Goal: Communication & Community: Answer question/provide support

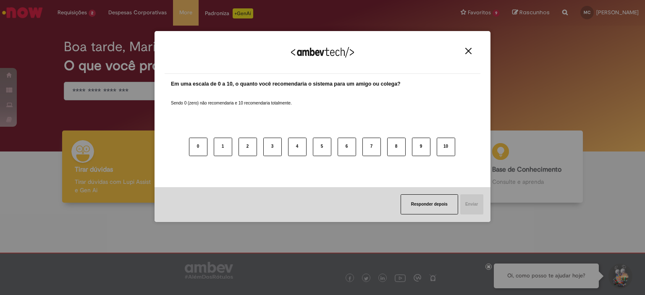
click at [468, 49] on img "Close" at bounding box center [468, 51] width 6 height 6
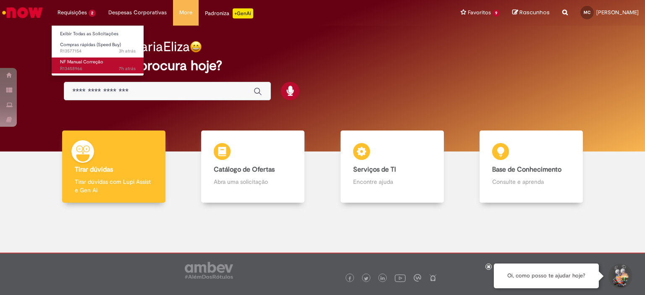
click at [94, 68] on span "7h atrás 7 horas atrás R13458966" at bounding box center [98, 69] width 76 height 7
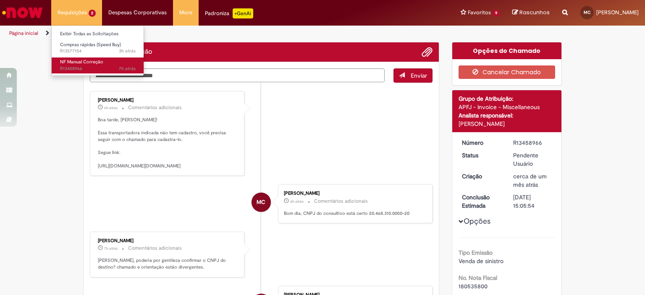
click at [94, 68] on span "7h atrás 7 horas atrás R13458966" at bounding box center [98, 69] width 76 height 7
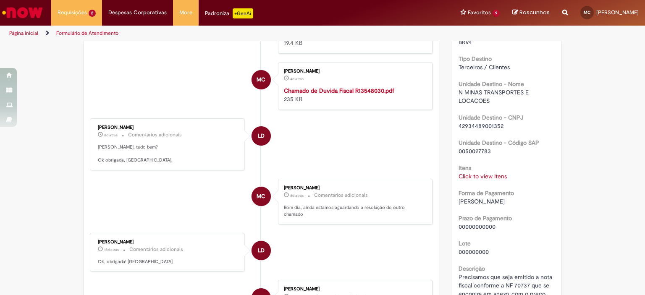
scroll to position [339, 0]
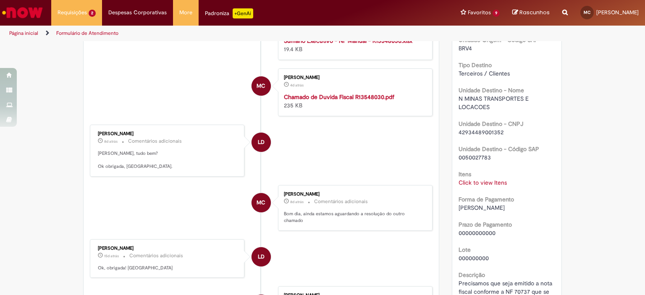
click at [462, 131] on span "42934489001352" at bounding box center [481, 133] width 45 height 8
copy span "42934489001352"
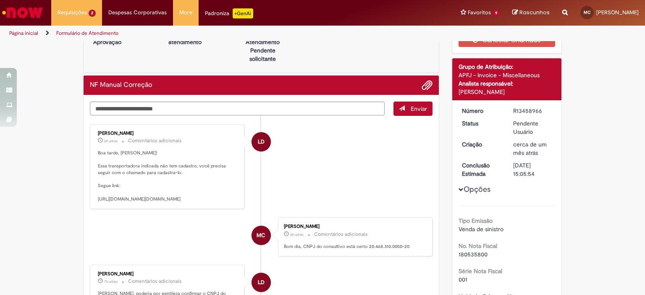
scroll to position [0, 0]
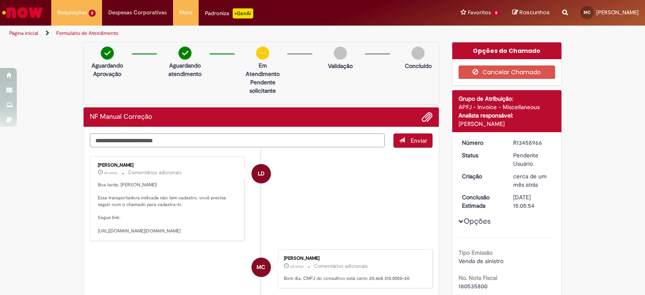
click at [333, 137] on textarea "Digite sua mensagem aqui..." at bounding box center [237, 141] width 295 height 14
paste textarea "**********"
type textarea "**********"
click at [395, 145] on button "Enviar" at bounding box center [413, 141] width 39 height 14
